Goal: Communication & Community: Answer question/provide support

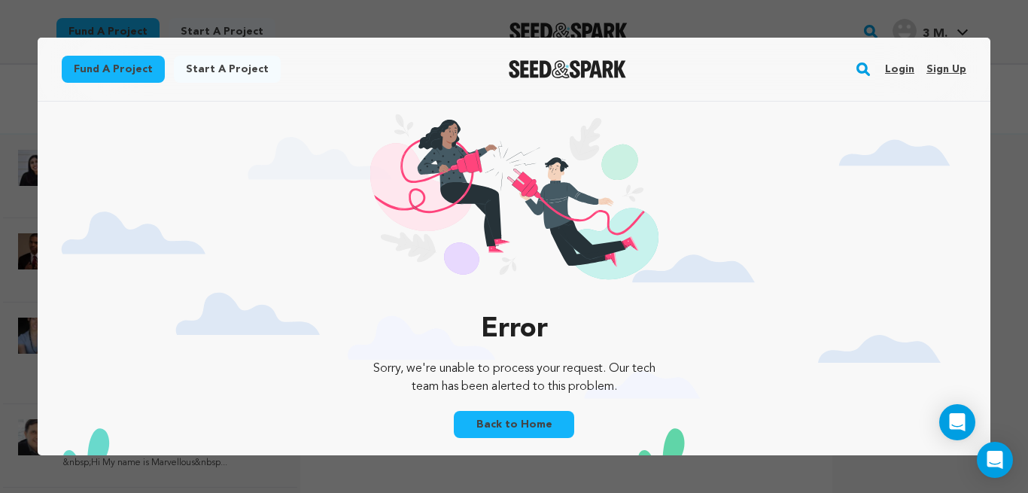
click at [524, 421] on link "Back to Home" at bounding box center [514, 424] width 120 height 27
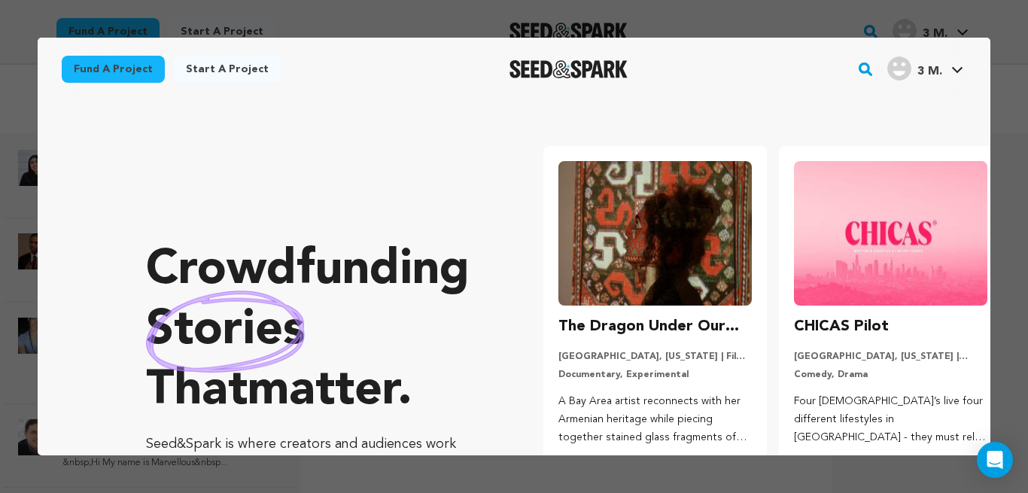
scroll to position [0, 244]
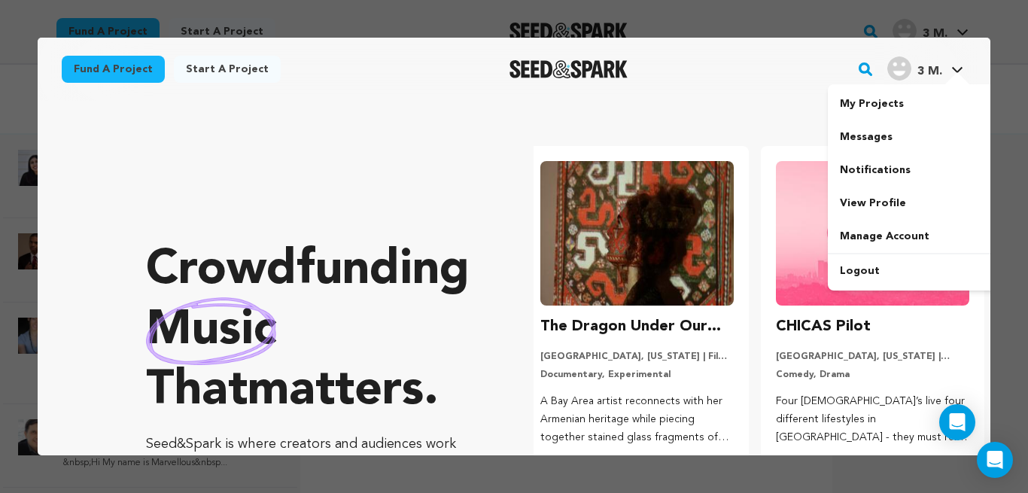
click at [872, 133] on link "Messages" at bounding box center [912, 136] width 169 height 33
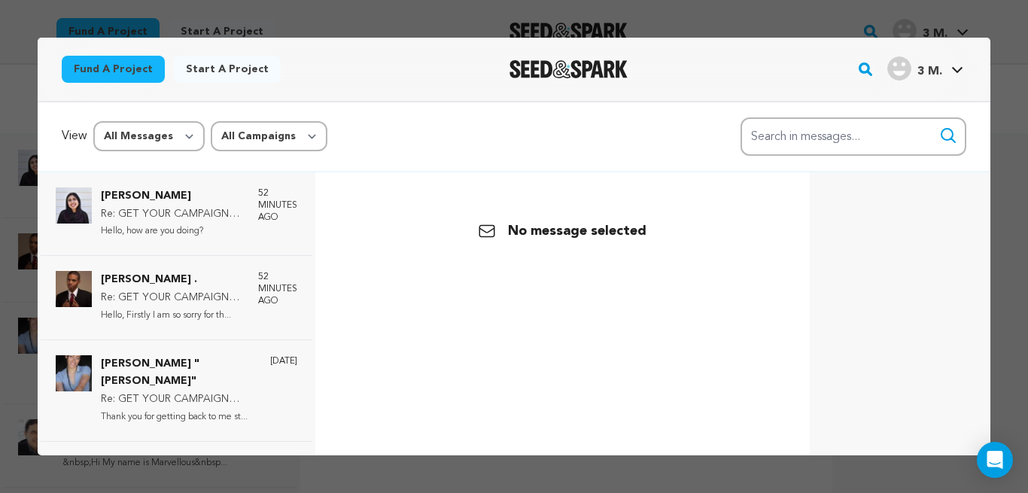
scroll to position [0, 0]
click at [176, 208] on p "Re: GET YOUR CAMPAIGN FUNDED WITHOUT HIRING ANY CROWDFUNDING EXPERT" at bounding box center [172, 214] width 142 height 18
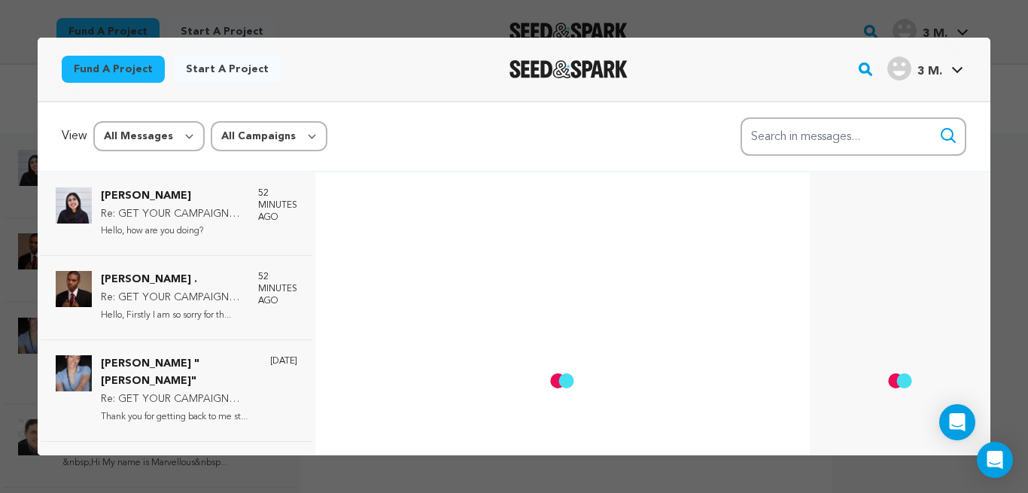
click at [155, 297] on p "Re: GET YOUR CAMPAIGN FUNDED WITHOUT HIRING ANY CROWDFUNDING EXPERT" at bounding box center [172, 298] width 142 height 18
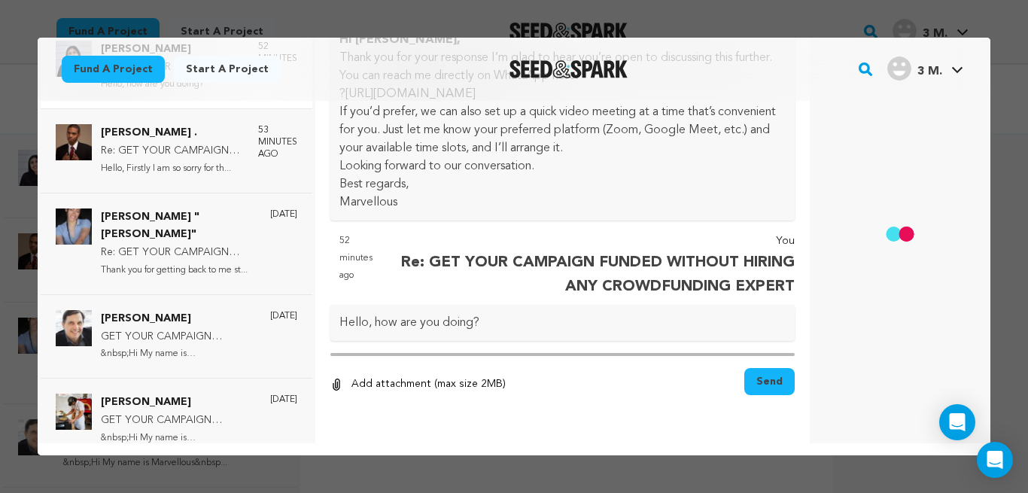
scroll to position [976, 0]
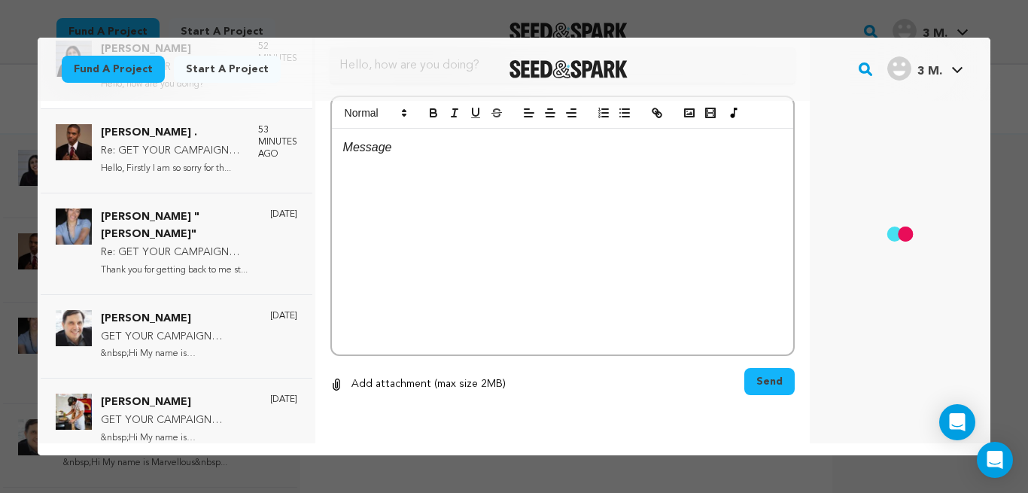
click at [422, 148] on p at bounding box center [562, 148] width 439 height 20
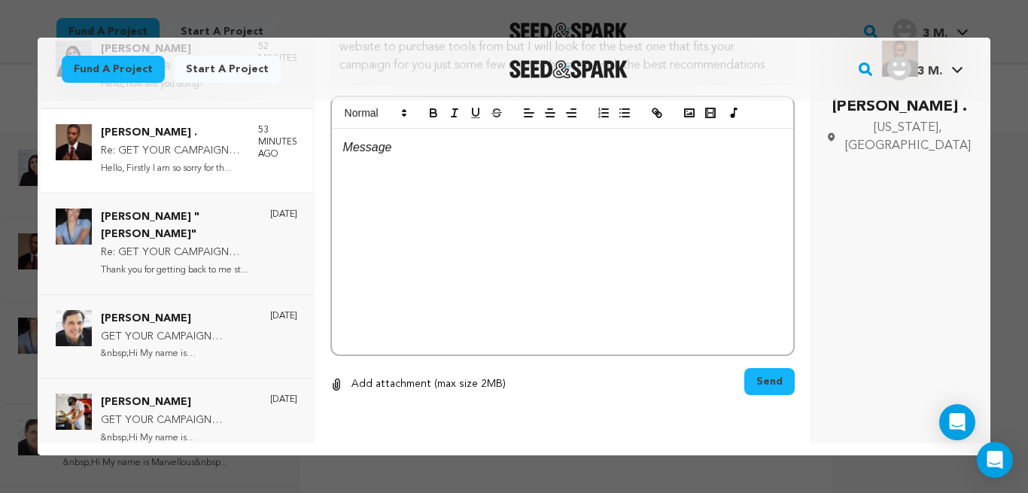
scroll to position [838, 0]
click at [422, 148] on p at bounding box center [562, 148] width 439 height 20
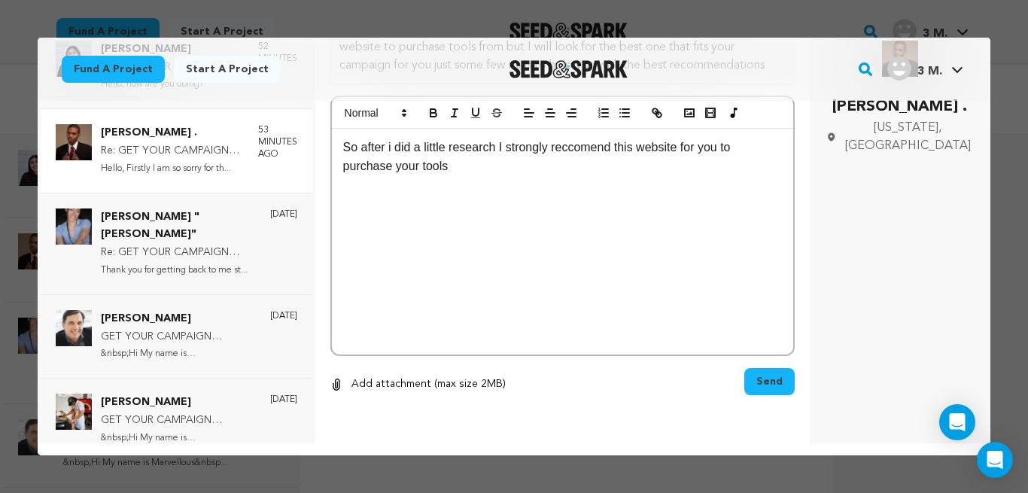
click at [421, 207] on p at bounding box center [562, 206] width 439 height 20
click at [425, 296] on div "So after i did a little research I strongly reccomend this website for you to p…" at bounding box center [562, 242] width 461 height 226
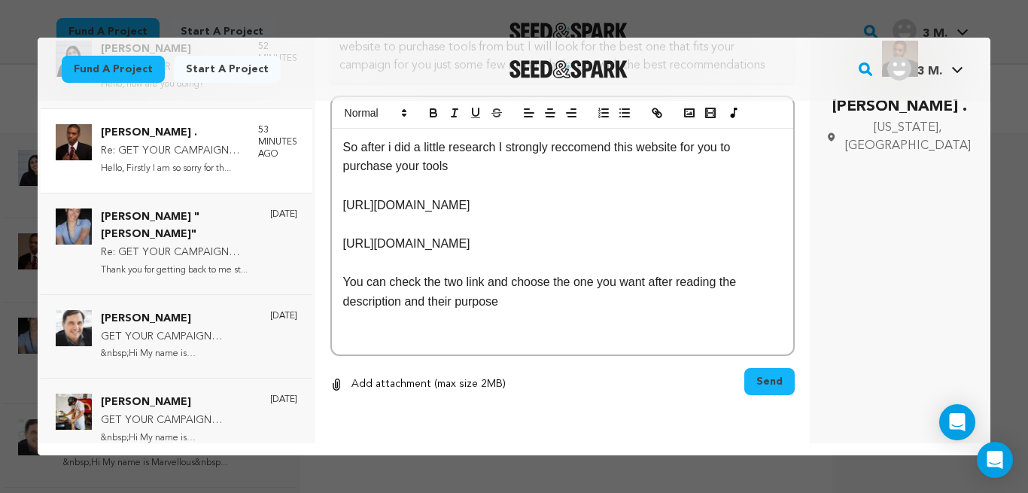
click at [567, 147] on p "So after i did a little research I strongly reccomend this website for you to p…" at bounding box center [562, 157] width 439 height 38
click at [578, 148] on p "So after i did a little research I strongly recomend this website for you to pu…" at bounding box center [562, 157] width 439 height 38
click at [756, 377] on span "Send" at bounding box center [769, 381] width 26 height 15
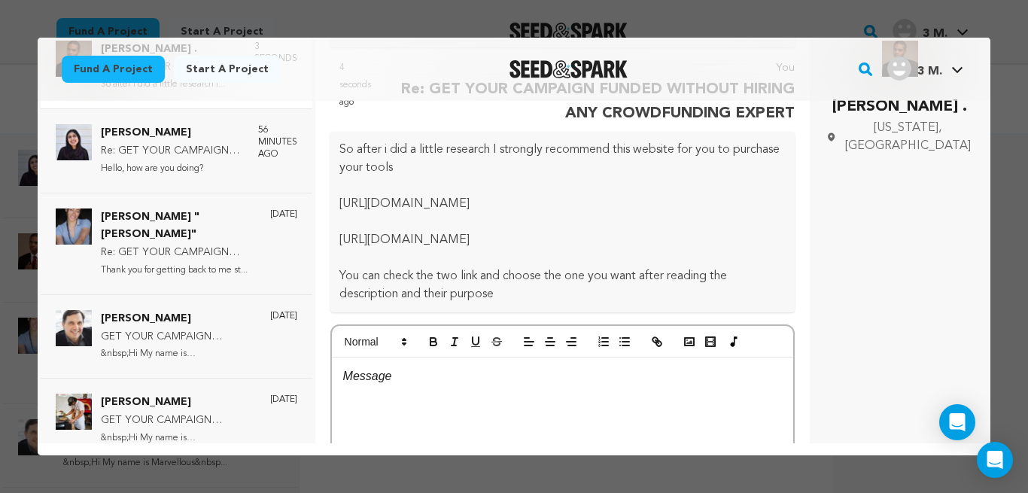
click at [554, 213] on p "[URL][DOMAIN_NAME]" at bounding box center [562, 204] width 446 height 18
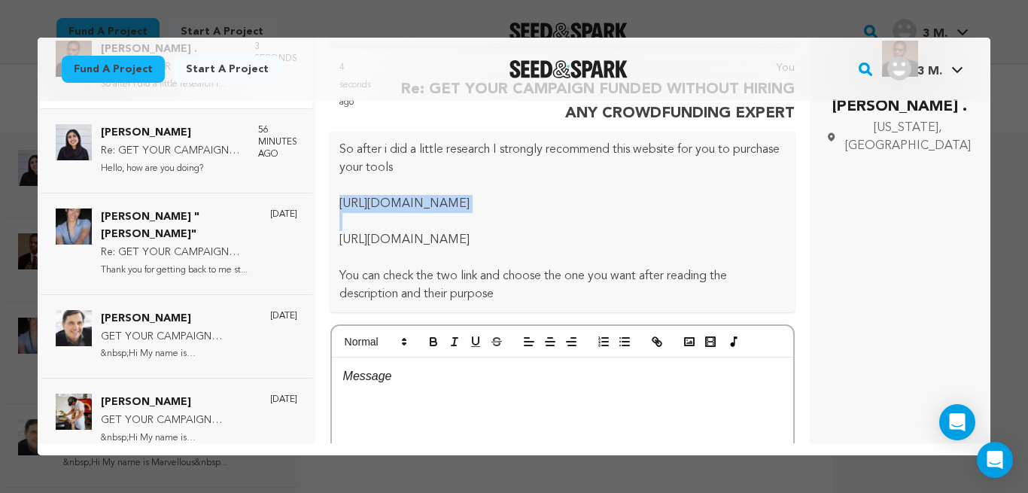
click at [534, 231] on p at bounding box center [562, 222] width 446 height 18
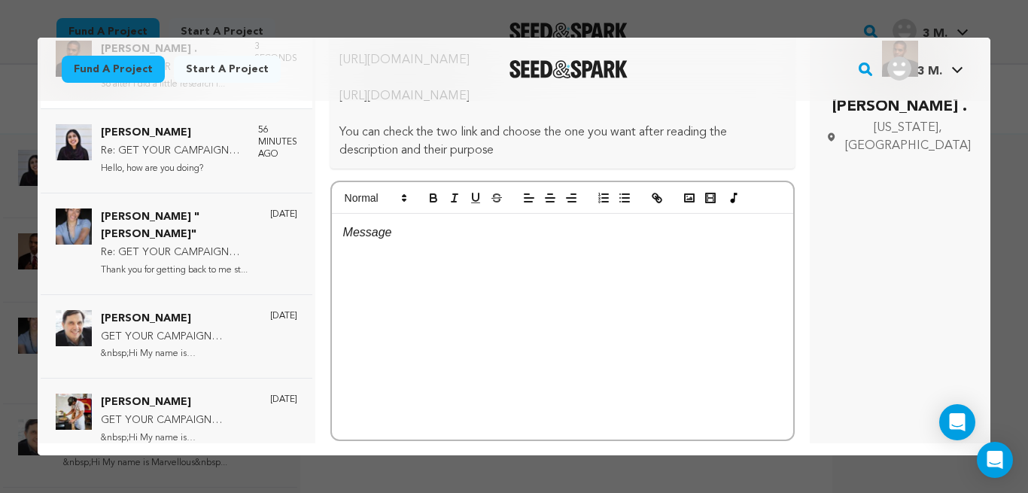
scroll to position [991, 0]
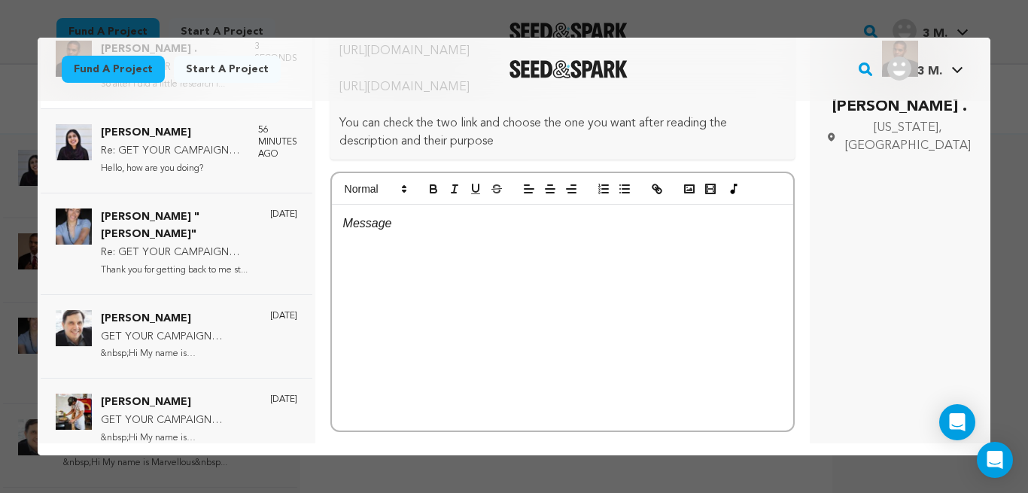
click at [542, 288] on div at bounding box center [562, 318] width 461 height 226
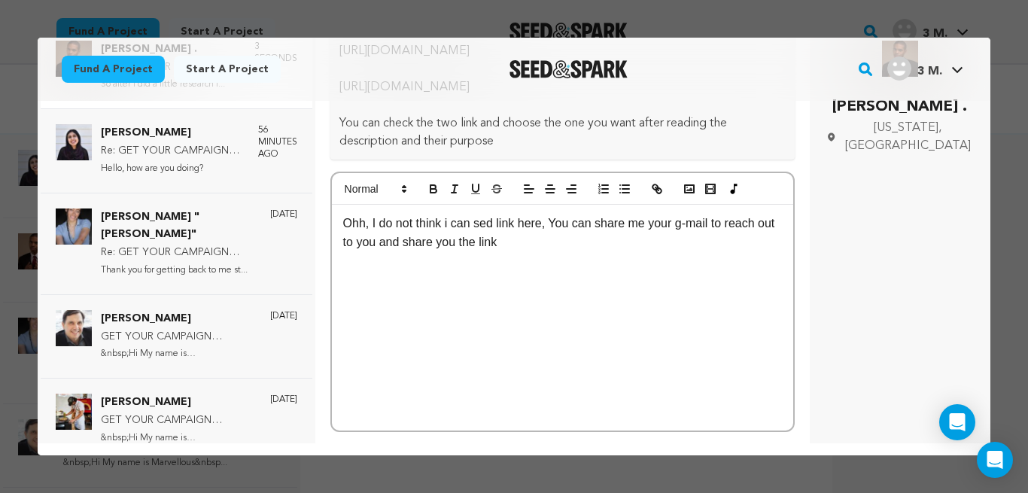
scroll to position [1121, 0]
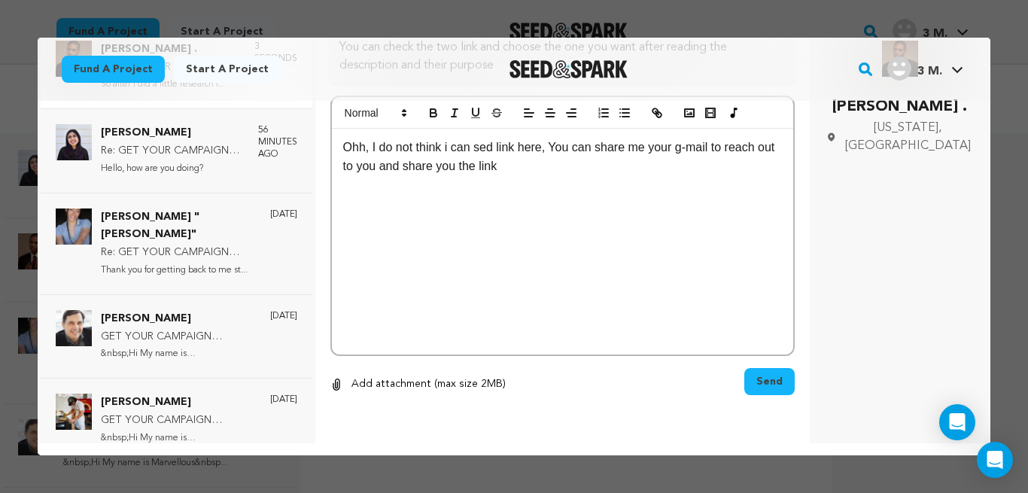
click at [756, 375] on span "Send" at bounding box center [769, 381] width 26 height 15
